Goal: Find specific page/section

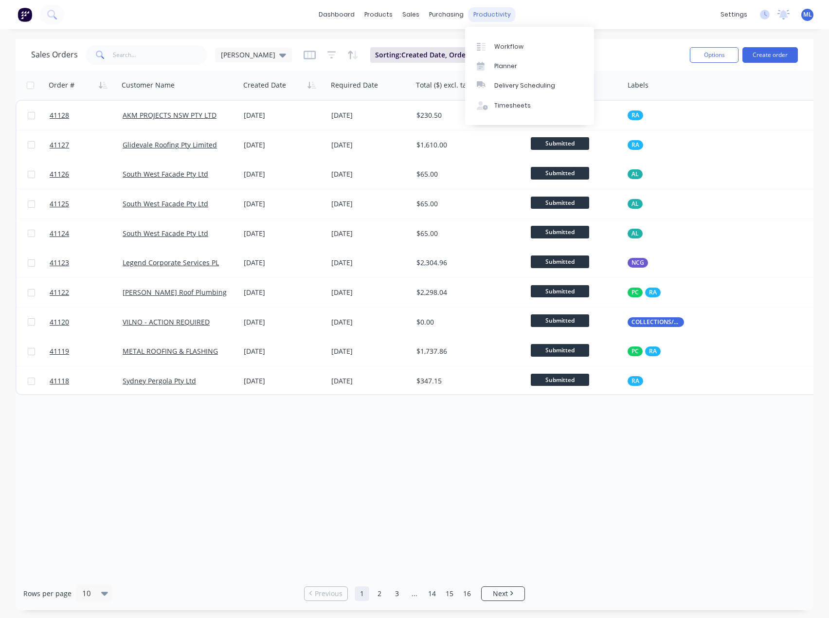
click at [489, 15] on div "productivity" at bounding box center [492, 14] width 47 height 15
click at [493, 45] on link "Workflow" at bounding box center [529, 46] width 129 height 19
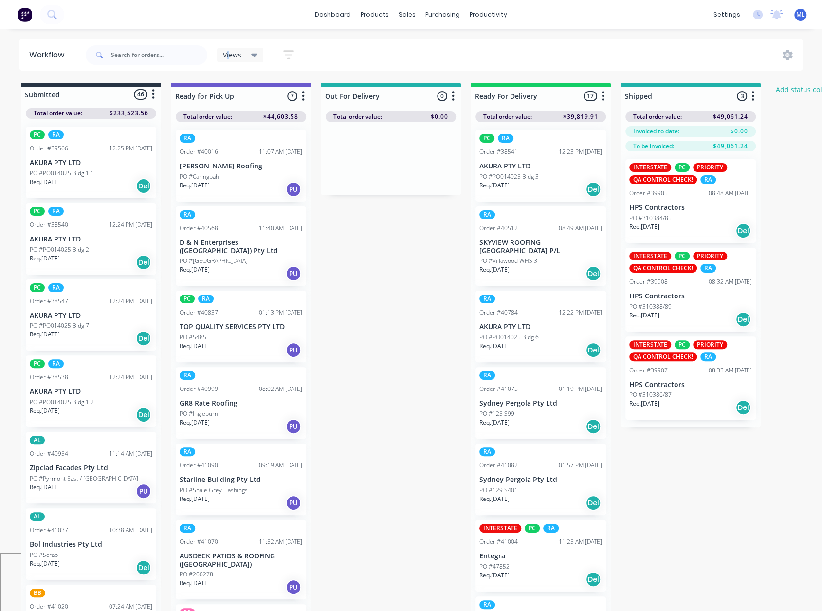
click at [229, 57] on span "Views" at bounding box center [232, 55] width 18 height 10
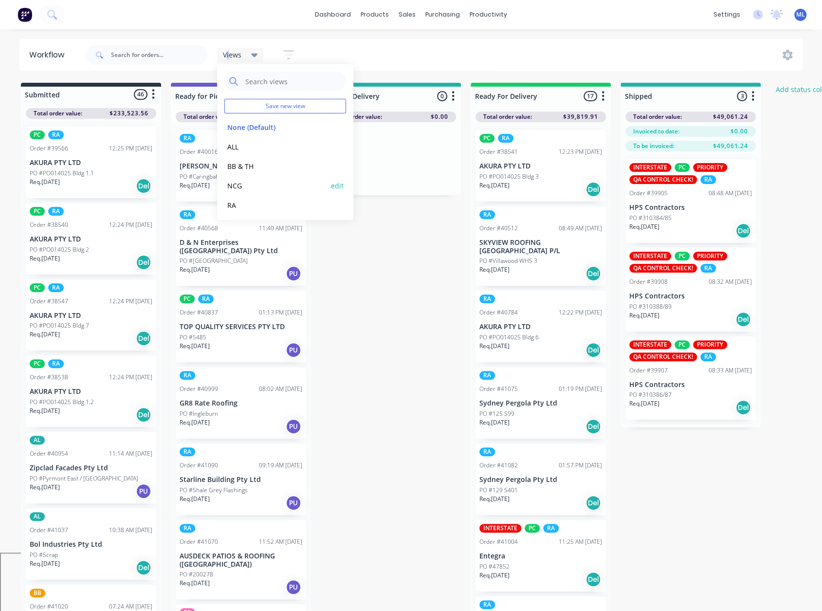
click at [246, 184] on button "NCG" at bounding box center [276, 185] width 104 height 11
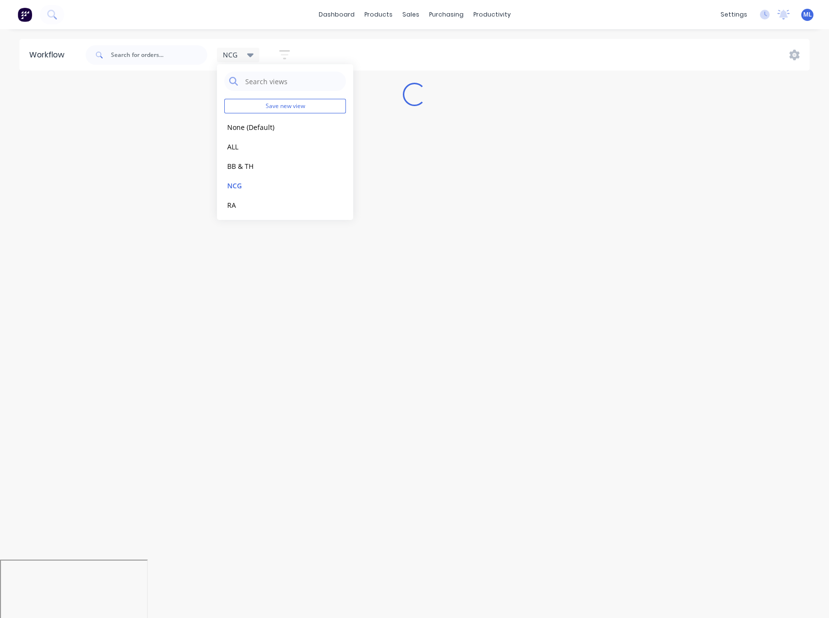
click at [466, 48] on div "NCG Save new view None (Default) edit ALL edit BB & TH edit NCG edit RA edit Ro…" at bounding box center [447, 54] width 727 height 29
